Goal: Navigation & Orientation: Understand site structure

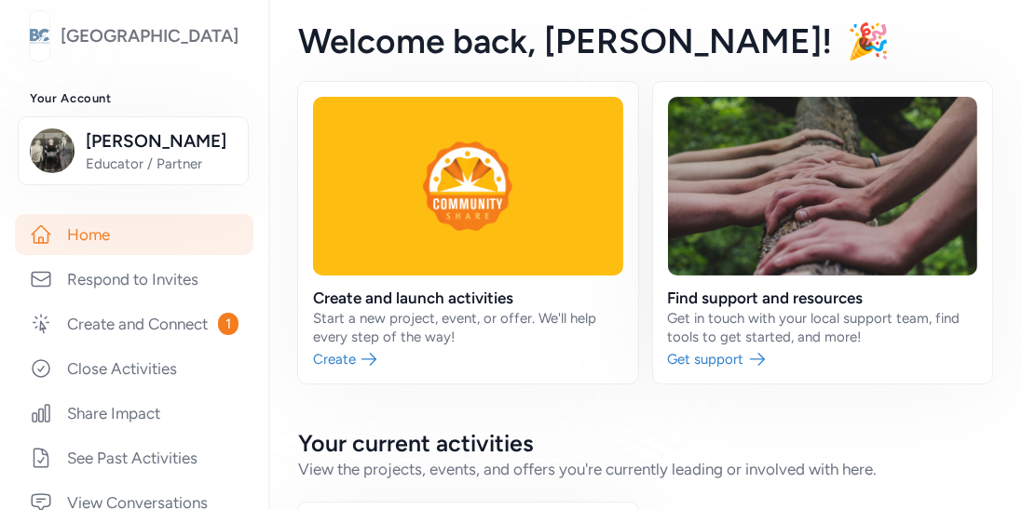
scroll to position [143, 0]
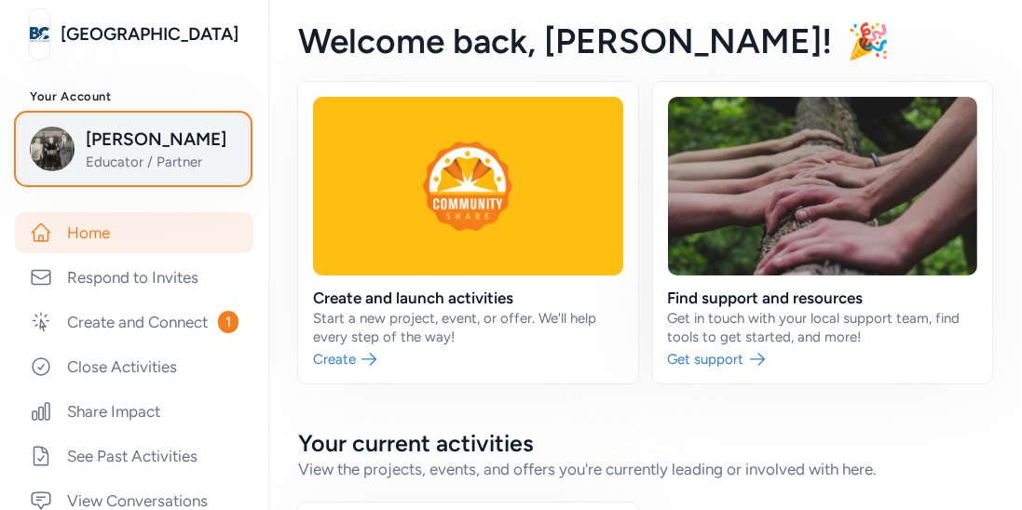
click at [123, 161] on span "Educator / Partner" at bounding box center [161, 162] width 151 height 19
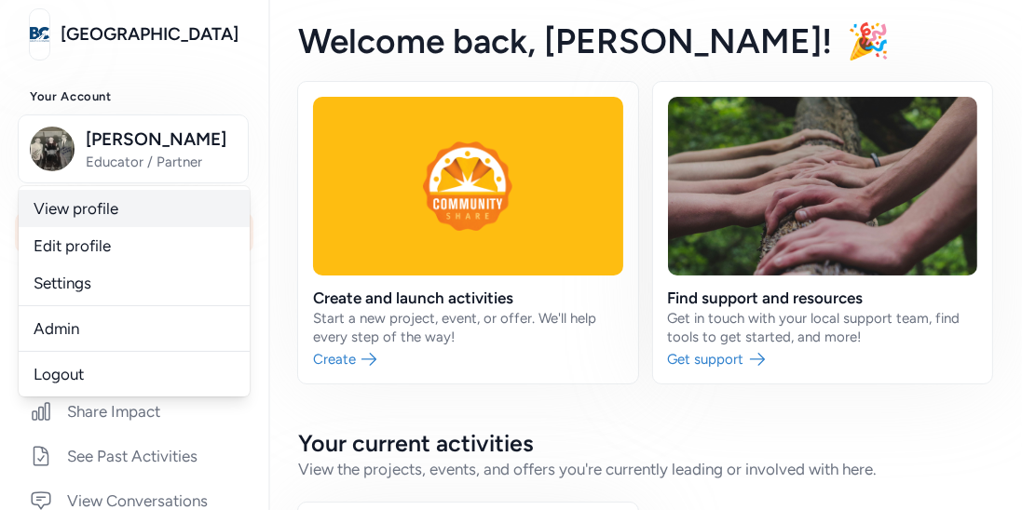
click at [99, 202] on link "View profile" at bounding box center [134, 208] width 231 height 37
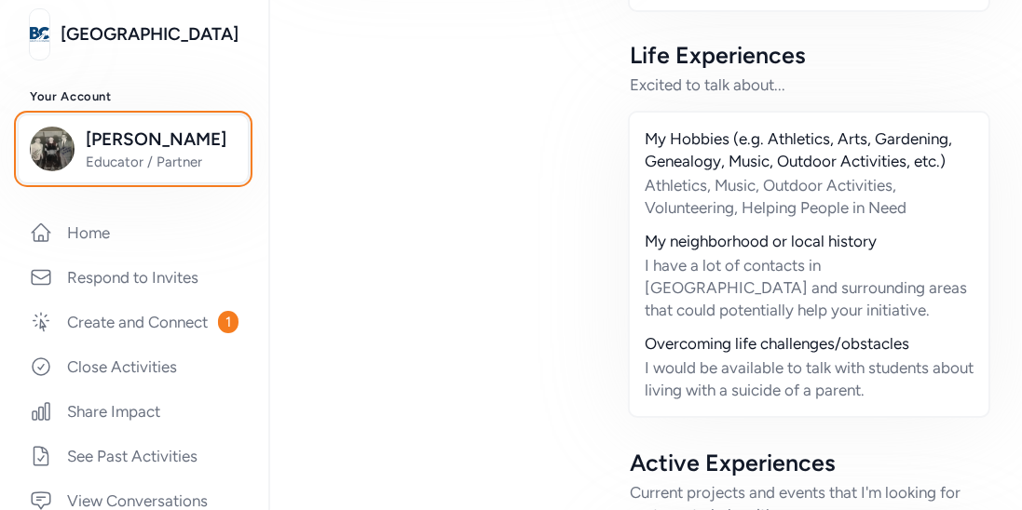
scroll to position [754, 0]
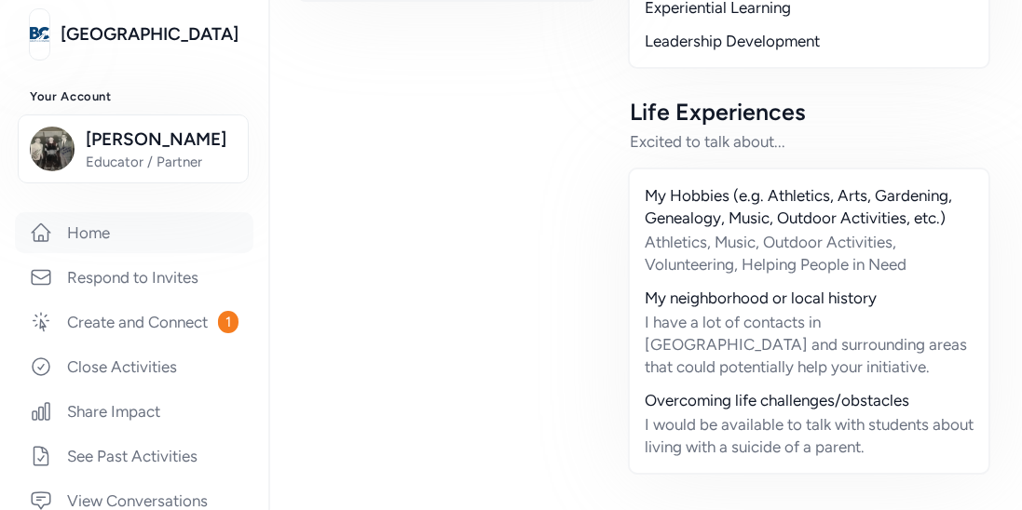
click at [44, 243] on icon at bounding box center [41, 233] width 22 height 22
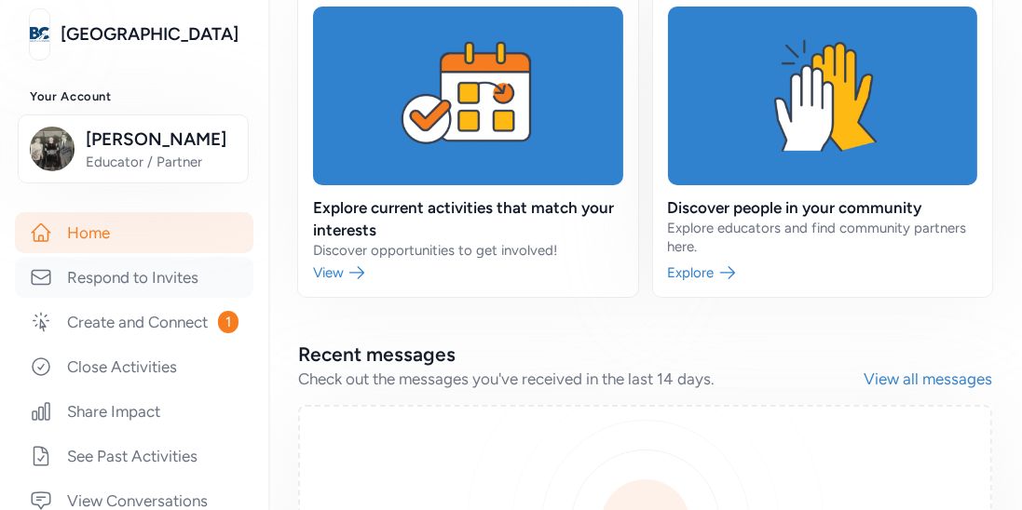
click at [43, 274] on icon at bounding box center [41, 277] width 22 height 22
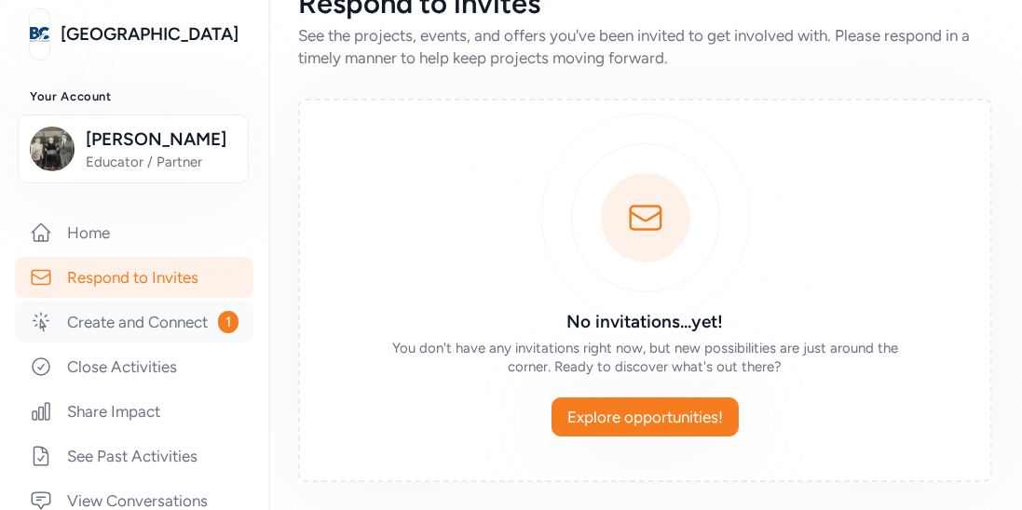
click at [36, 318] on icon at bounding box center [41, 322] width 22 height 22
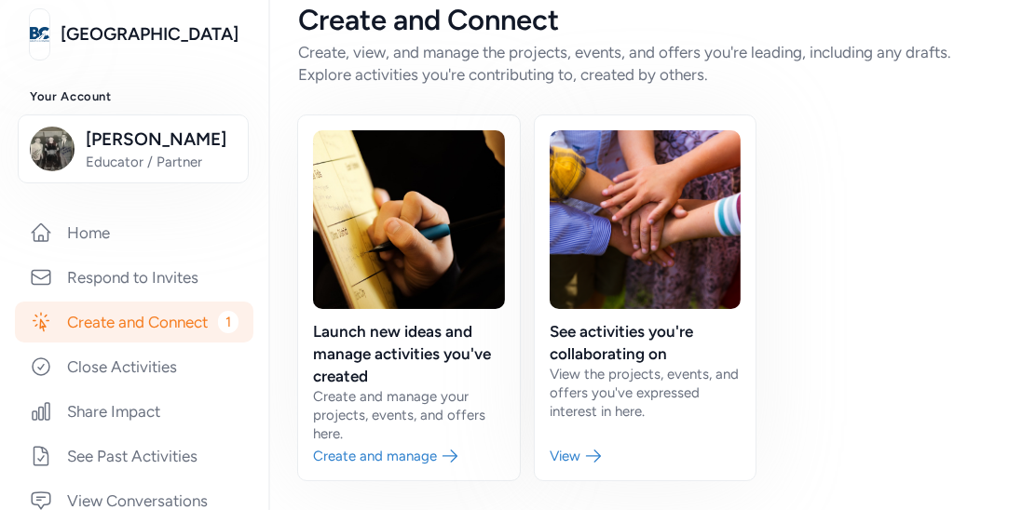
scroll to position [25, 0]
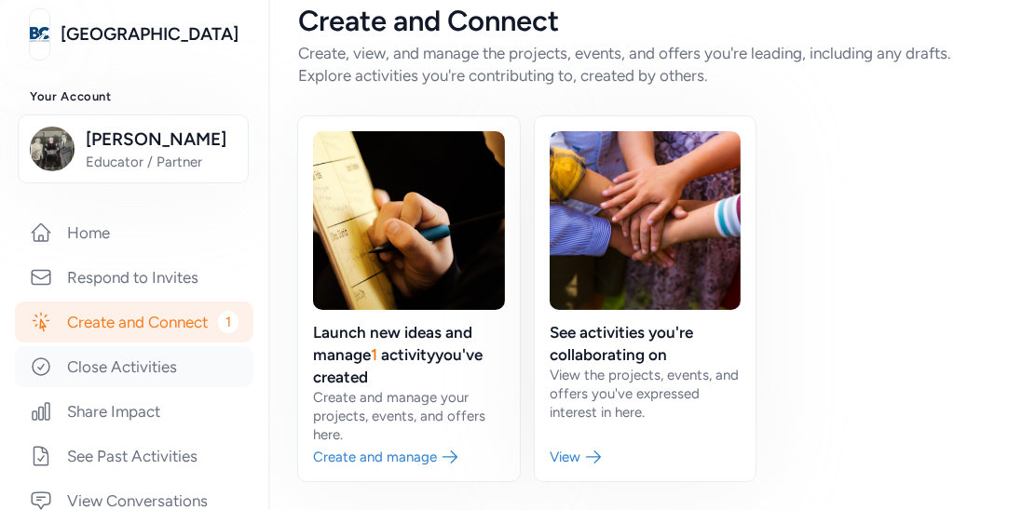
click at [37, 363] on icon at bounding box center [41, 367] width 22 height 22
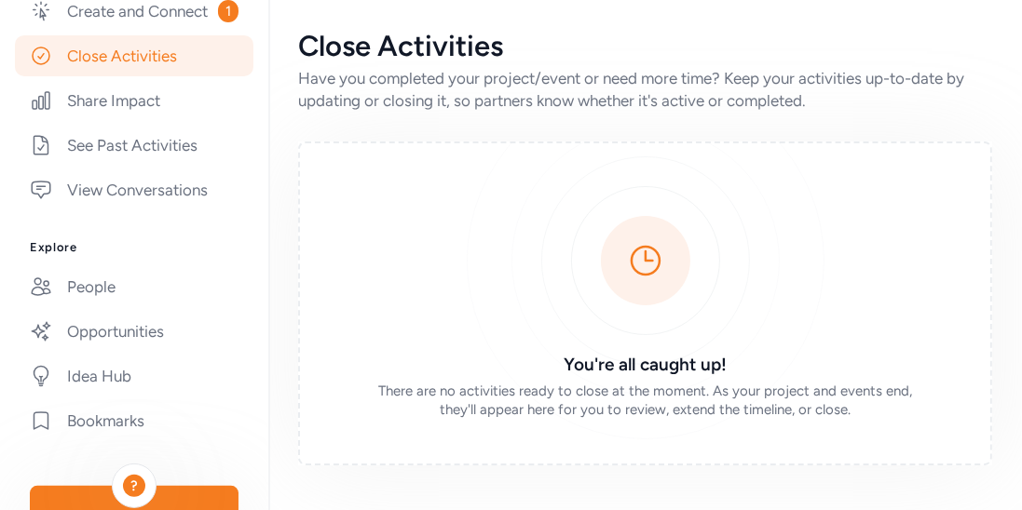
scroll to position [452, 0]
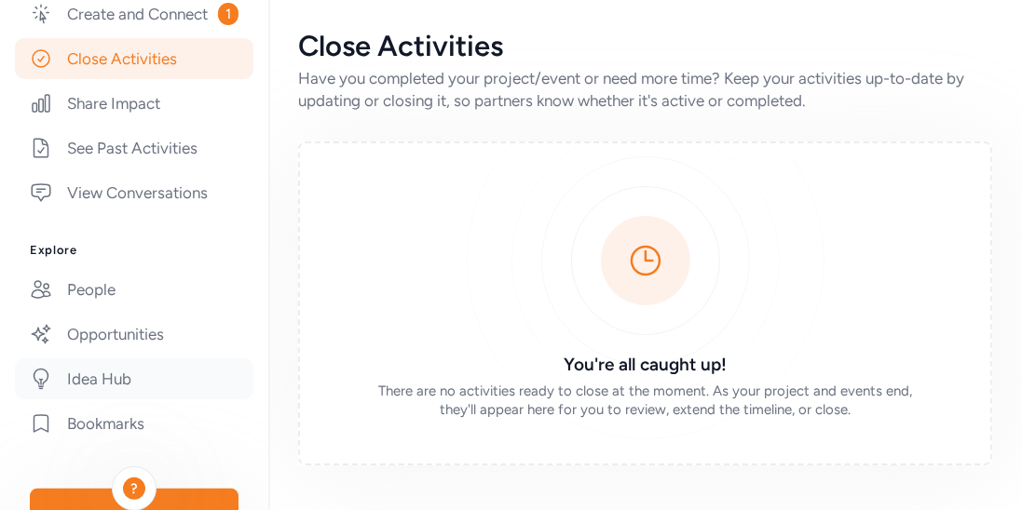
click at [45, 373] on icon at bounding box center [41, 379] width 22 height 22
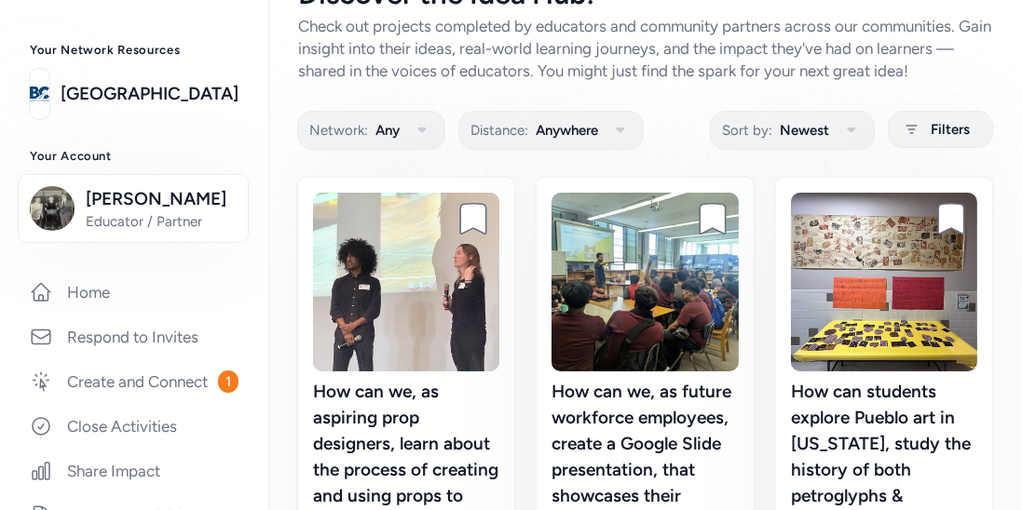
scroll to position [84, 0]
click at [52, 294] on link "Home" at bounding box center [134, 292] width 238 height 41
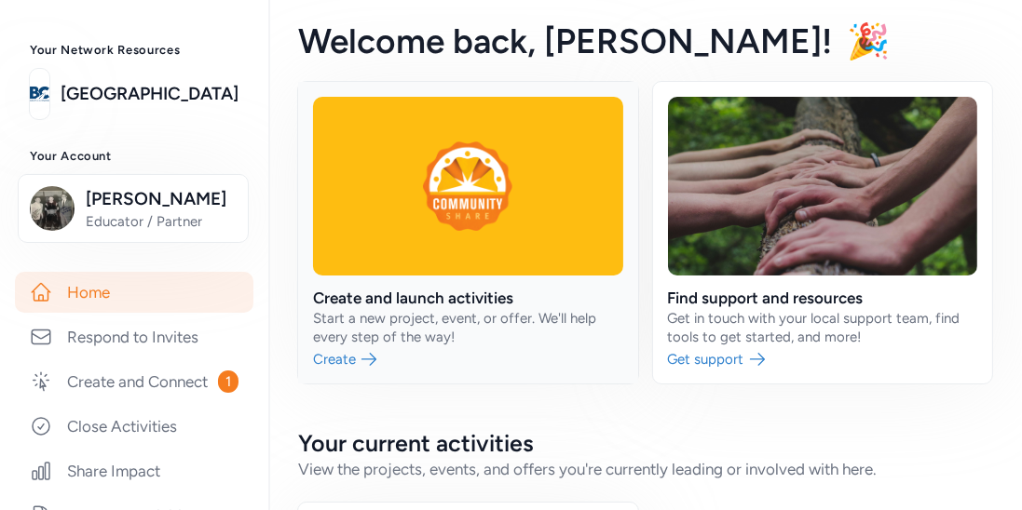
click at [422, 213] on link at bounding box center [468, 233] width 340 height 302
